Goal: Transaction & Acquisition: Purchase product/service

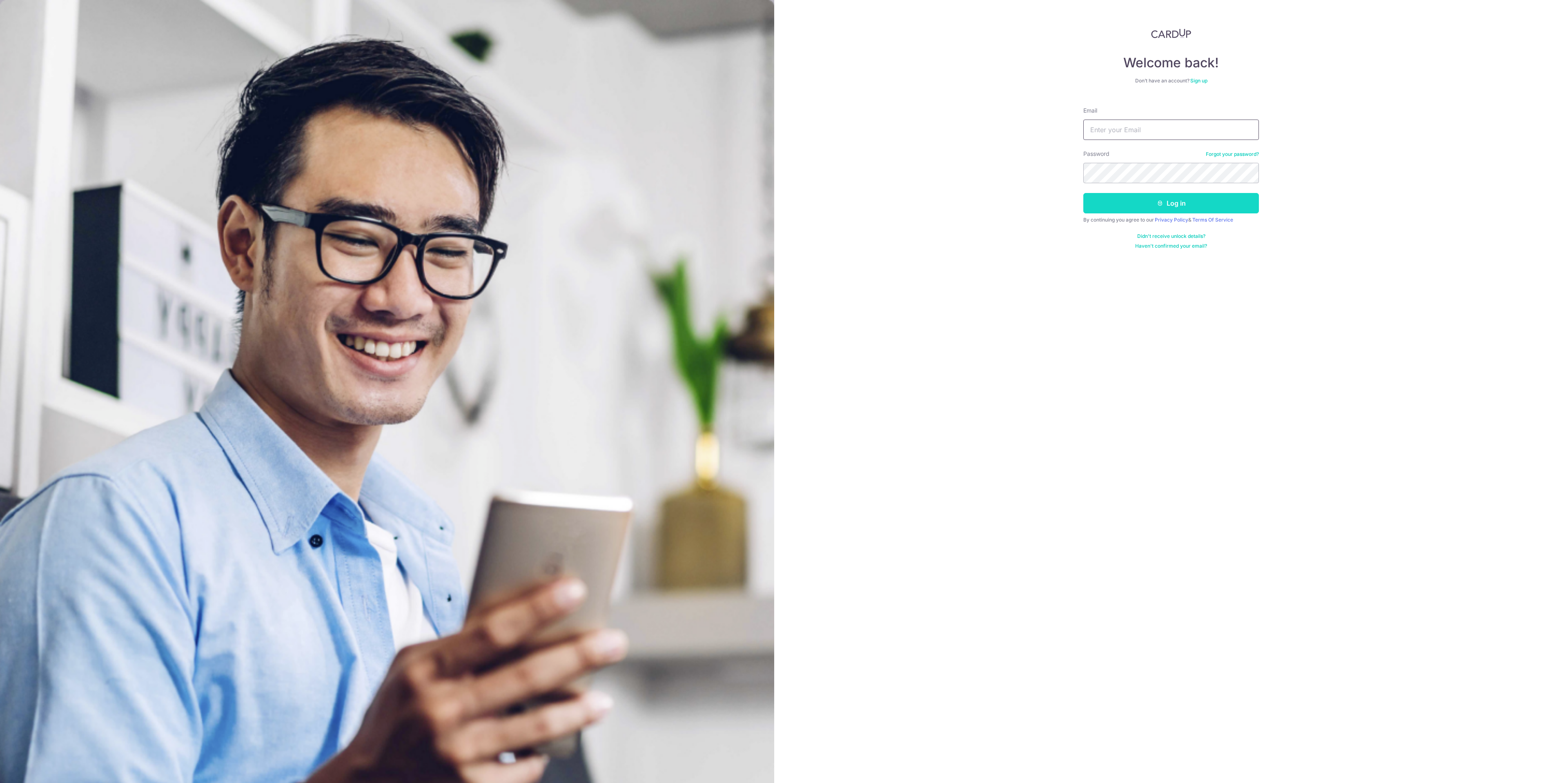
type input "[EMAIL_ADDRESS][DOMAIN_NAME]"
click at [1196, 212] on button "Log in" at bounding box center [1171, 203] width 176 height 20
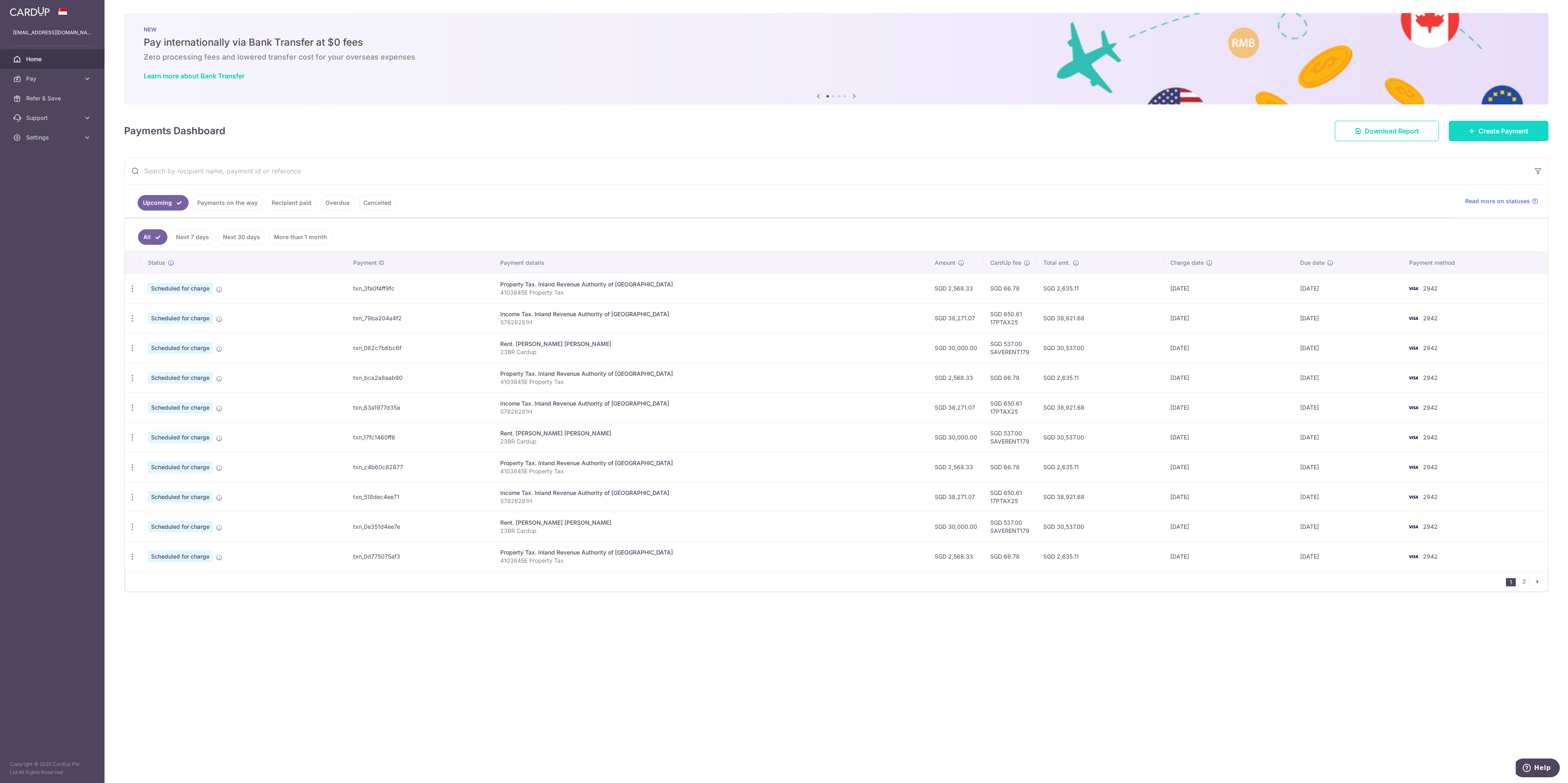
click at [1500, 128] on span "Create Payment" at bounding box center [1503, 131] width 50 height 10
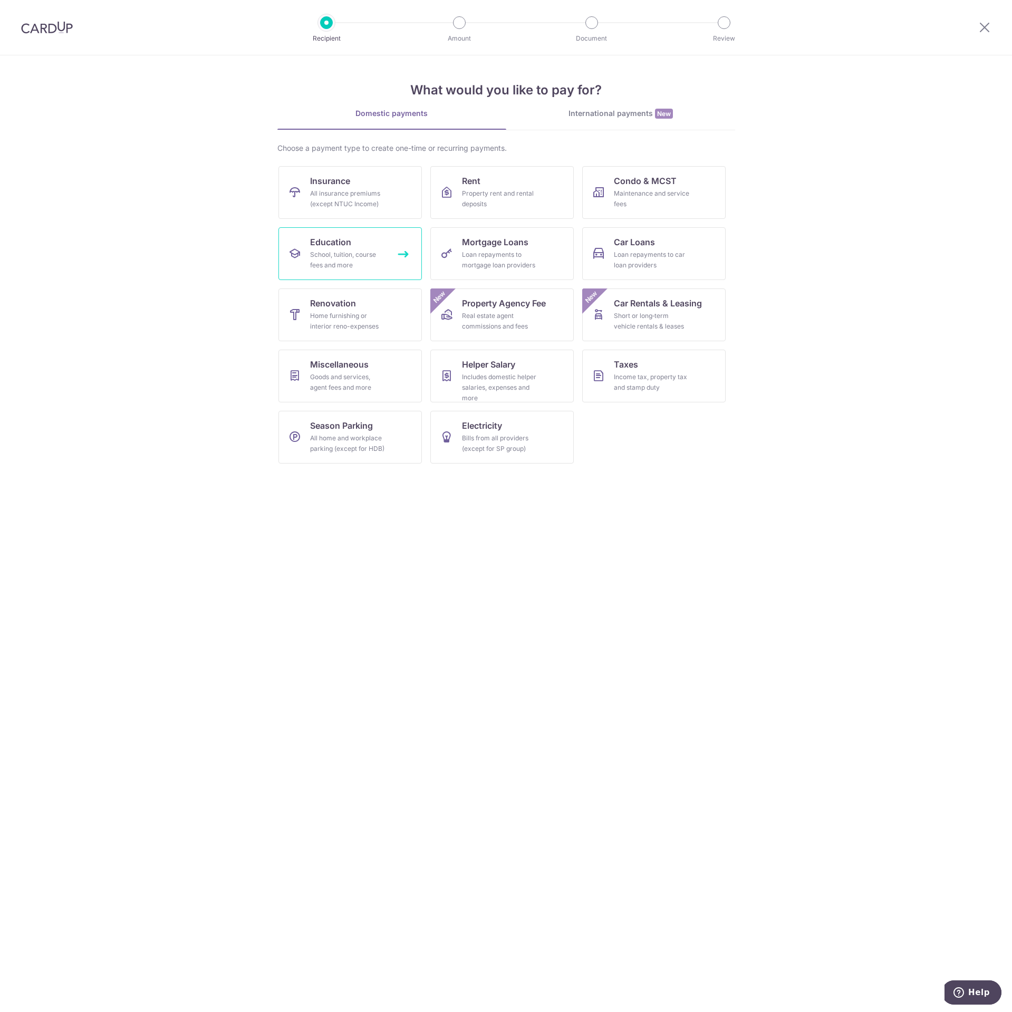
click at [350, 258] on div "School, tuition, course fees and more" at bounding box center [348, 260] width 76 height 21
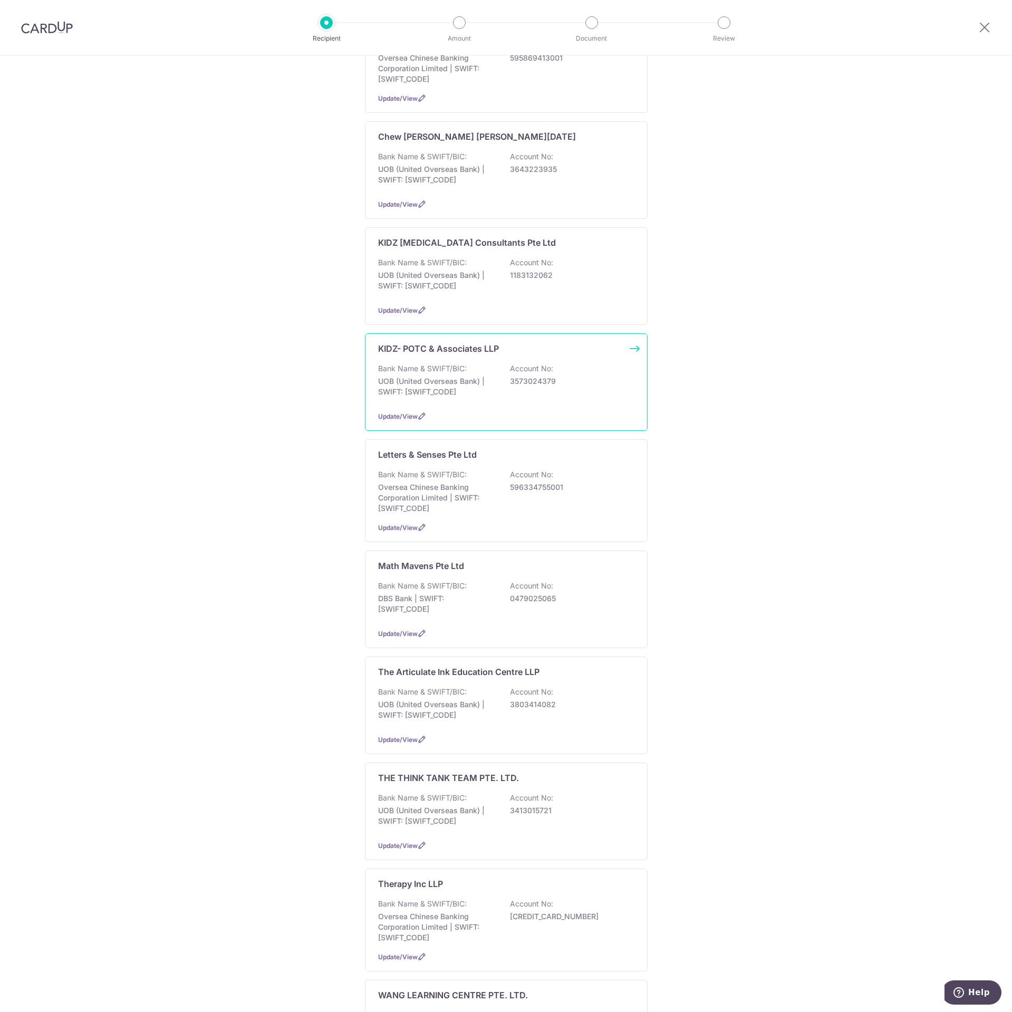
scroll to position [237, 0]
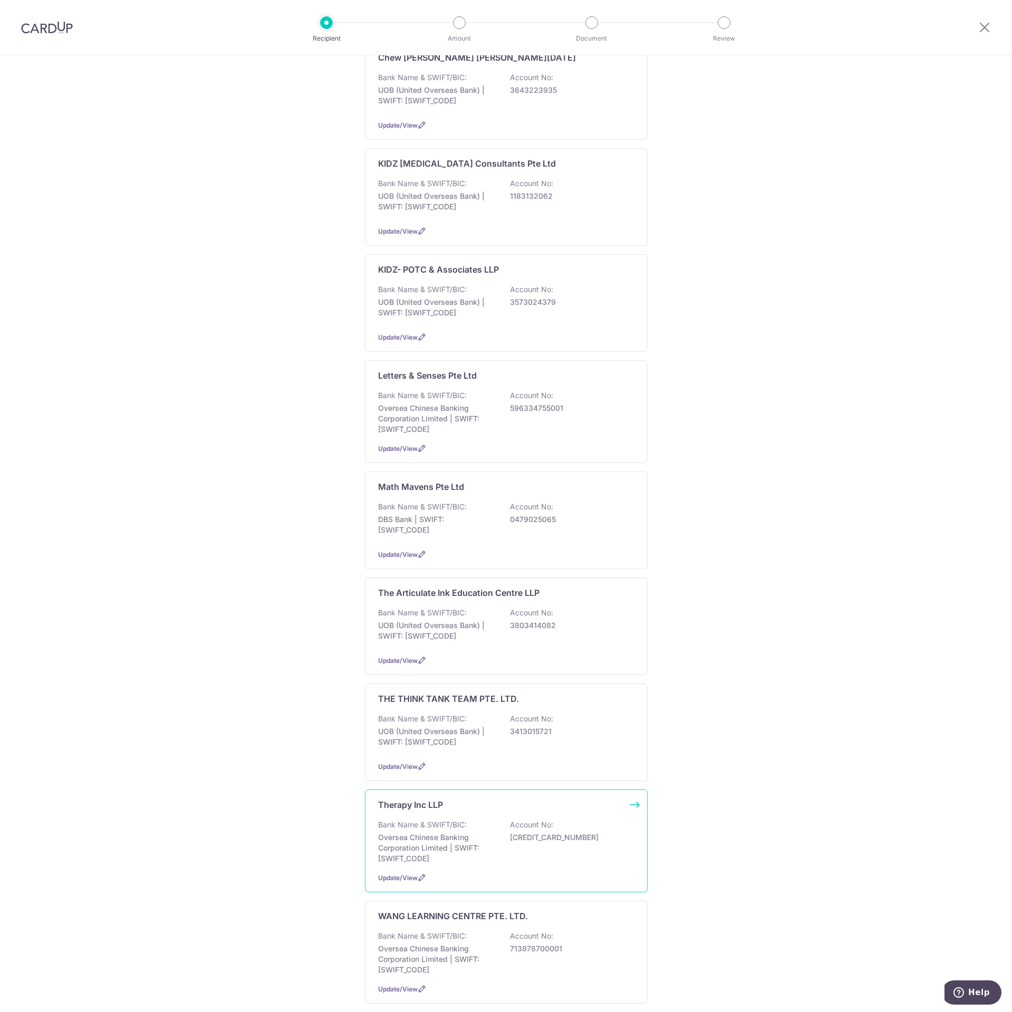
click at [527, 817] on div "Therapy Inc LLP Bank Name & SWIFT/BIC: Oversea Chinese Banking Corporation Limi…" at bounding box center [506, 841] width 283 height 103
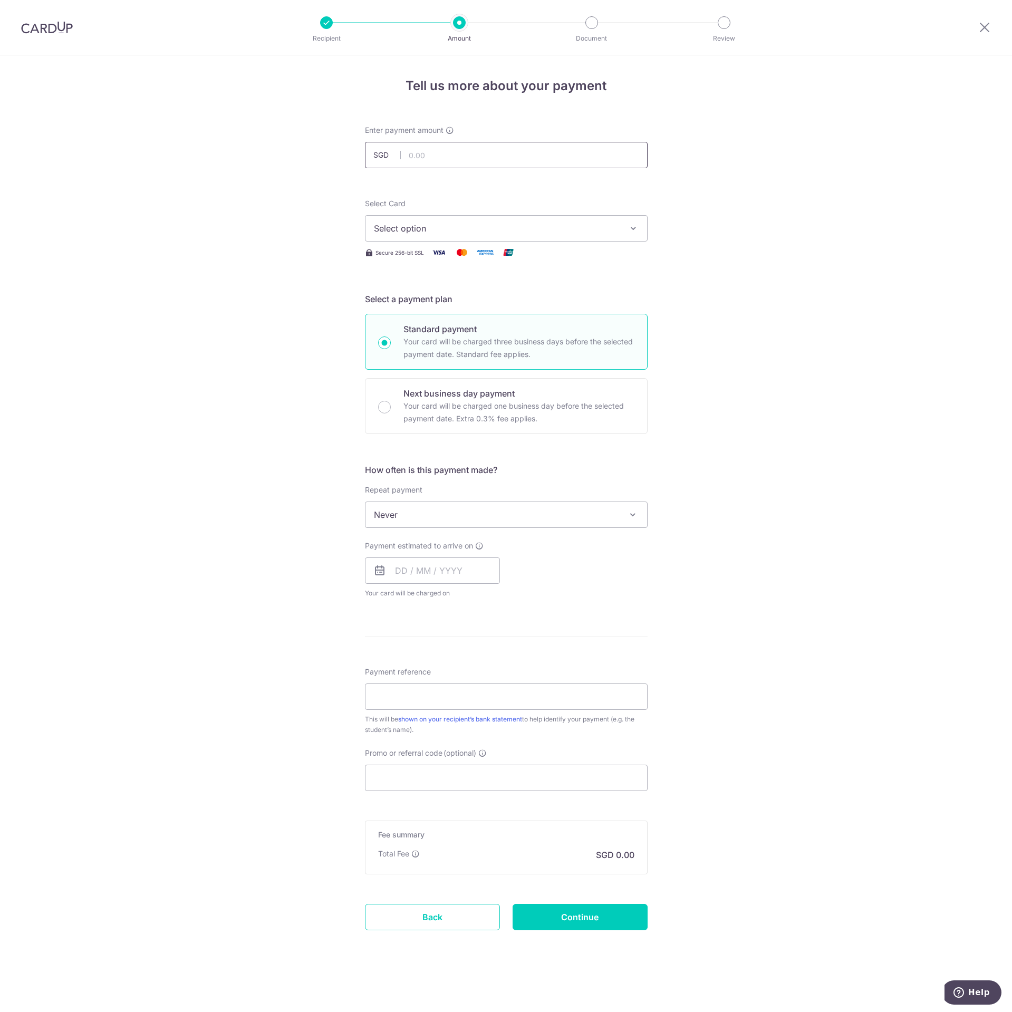
click at [458, 166] on input "text" at bounding box center [506, 155] width 283 height 26
type input "300.00"
click at [498, 231] on span "Select option" at bounding box center [497, 228] width 246 height 13
click at [476, 324] on span "**** 2942" at bounding box center [506, 329] width 265 height 13
click at [447, 565] on input "text" at bounding box center [432, 571] width 135 height 26
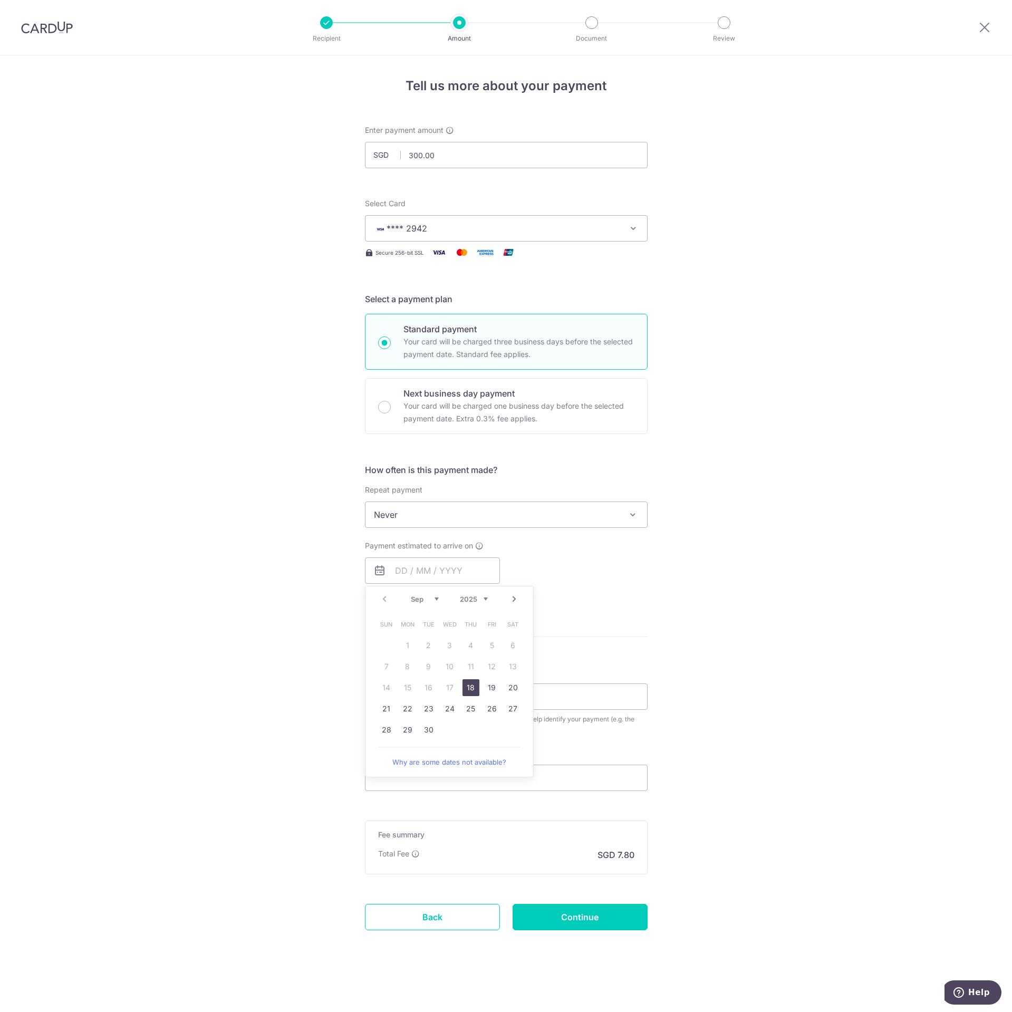
click at [368, 648] on div "Prev Next Sep Oct Nov Dec 2025 2026 2027 2028 2029 2030 2031 2032 2033 2034 203…" at bounding box center [449, 682] width 169 height 192
click at [472, 687] on link "18" at bounding box center [471, 688] width 17 height 17
type input "18/09/2025"
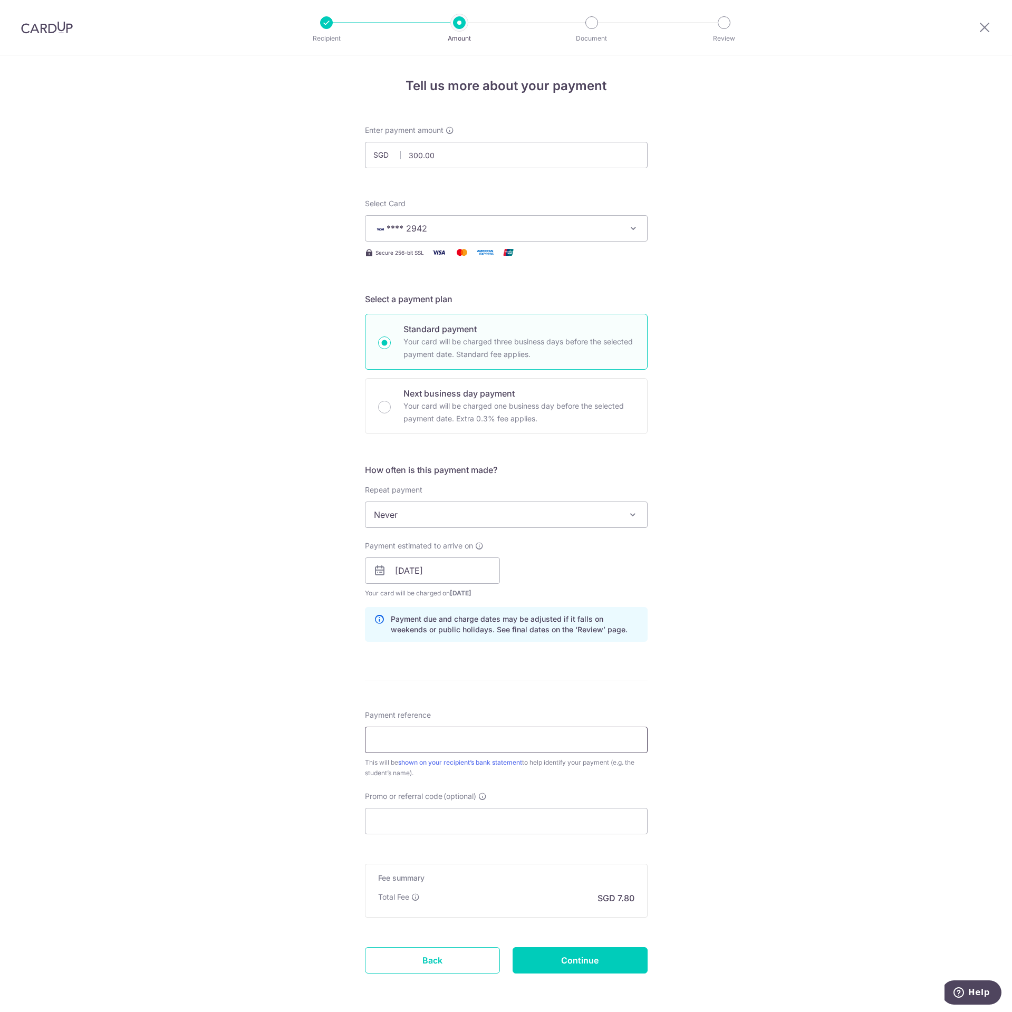
click at [443, 744] on input "Payment reference" at bounding box center [506, 740] width 283 height 26
type input "37095"
click at [465, 814] on input "Promo or referral code (optional)" at bounding box center [506, 821] width 283 height 26
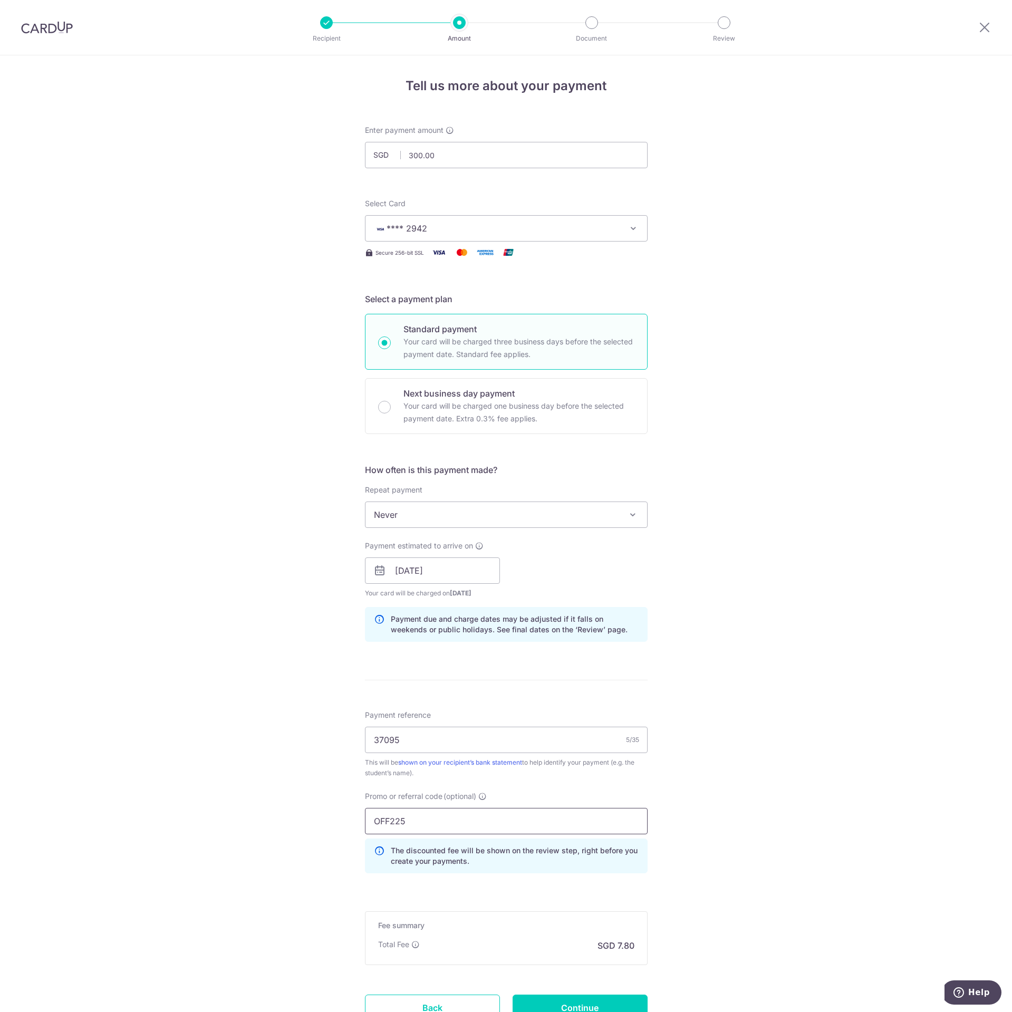
scroll to position [88, 0]
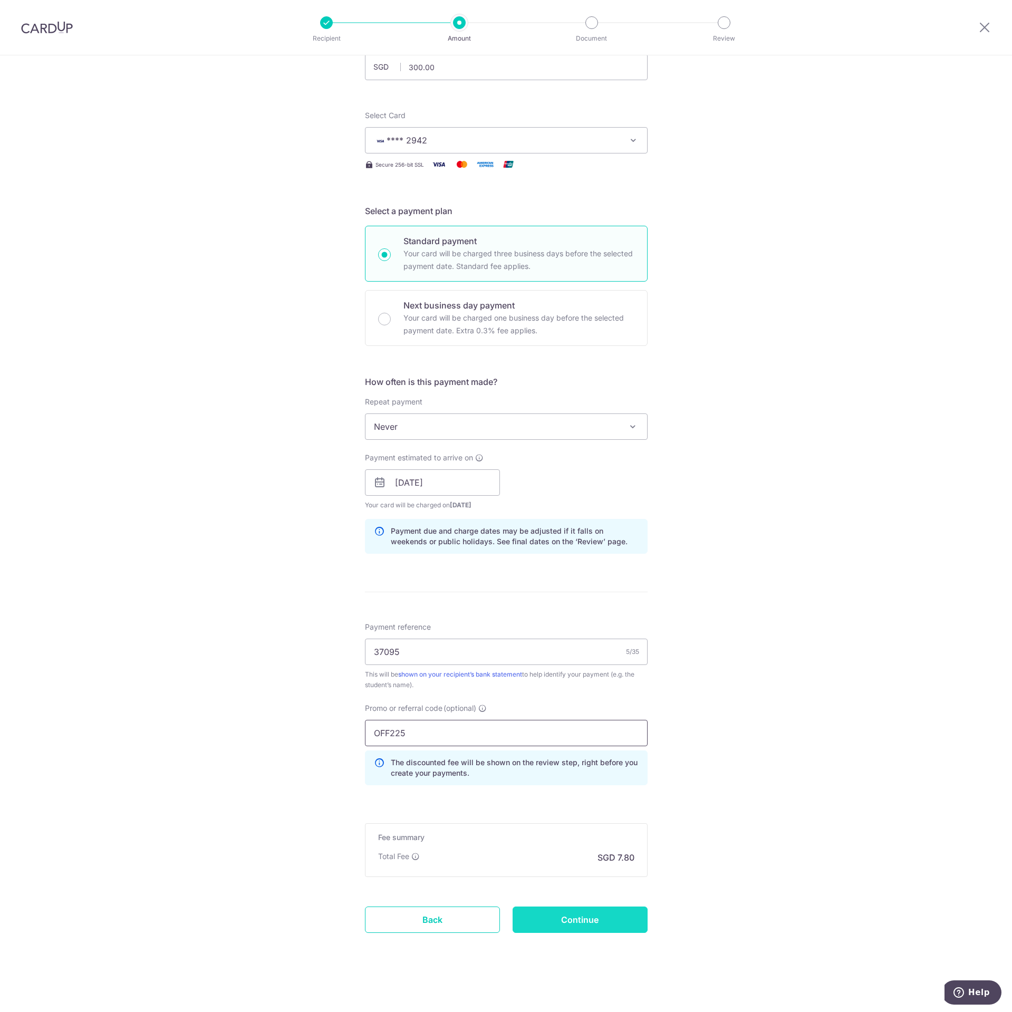
type input "OFF225"
click at [630, 922] on input "Continue" at bounding box center [580, 920] width 135 height 26
type input "Create Schedule"
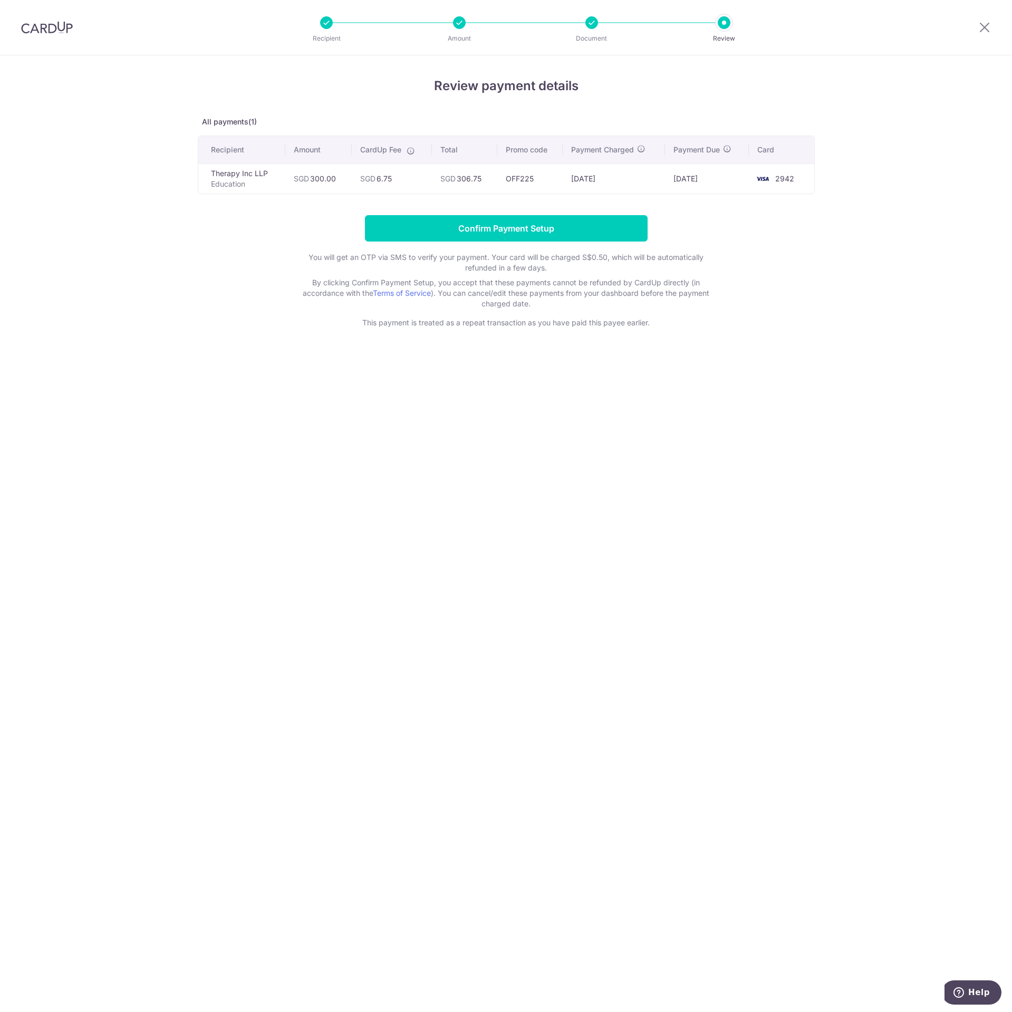
click at [521, 212] on div "Review payment details All payments(1) Recipient Amount CardUp Fee Total Promo …" at bounding box center [506, 203] width 617 height 252
click at [520, 234] on input "Confirm Payment Setup" at bounding box center [506, 228] width 283 height 26
